Goal: Contribute content

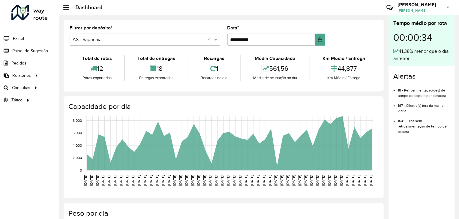
click at [109, 35] on div "Selecione um depósito × AS - Sapucaia ×" at bounding box center [145, 40] width 151 height 12
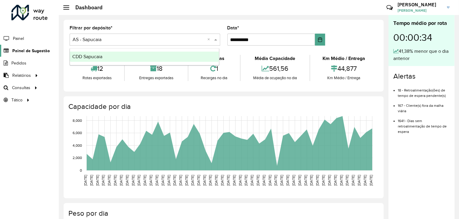
click at [34, 49] on span "Painel de Sugestão" at bounding box center [30, 51] width 37 height 6
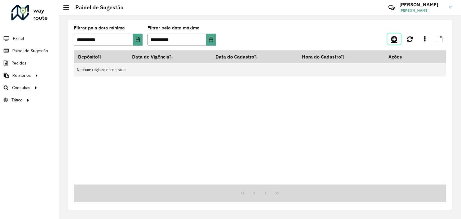
click at [392, 43] on link at bounding box center [393, 39] width 13 height 11
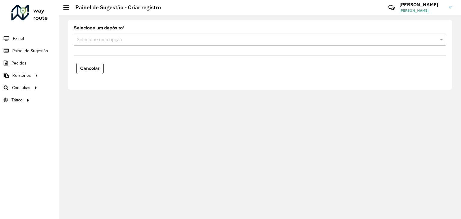
click at [171, 40] on input "text" at bounding box center [254, 39] width 354 height 7
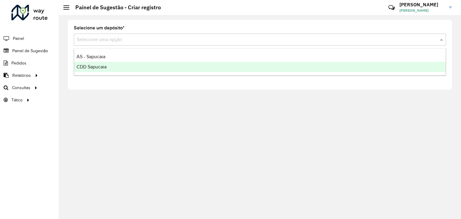
click at [96, 66] on span "CDD Sapucaia" at bounding box center [91, 66] width 30 height 5
